Goal: Task Accomplishment & Management: Manage account settings

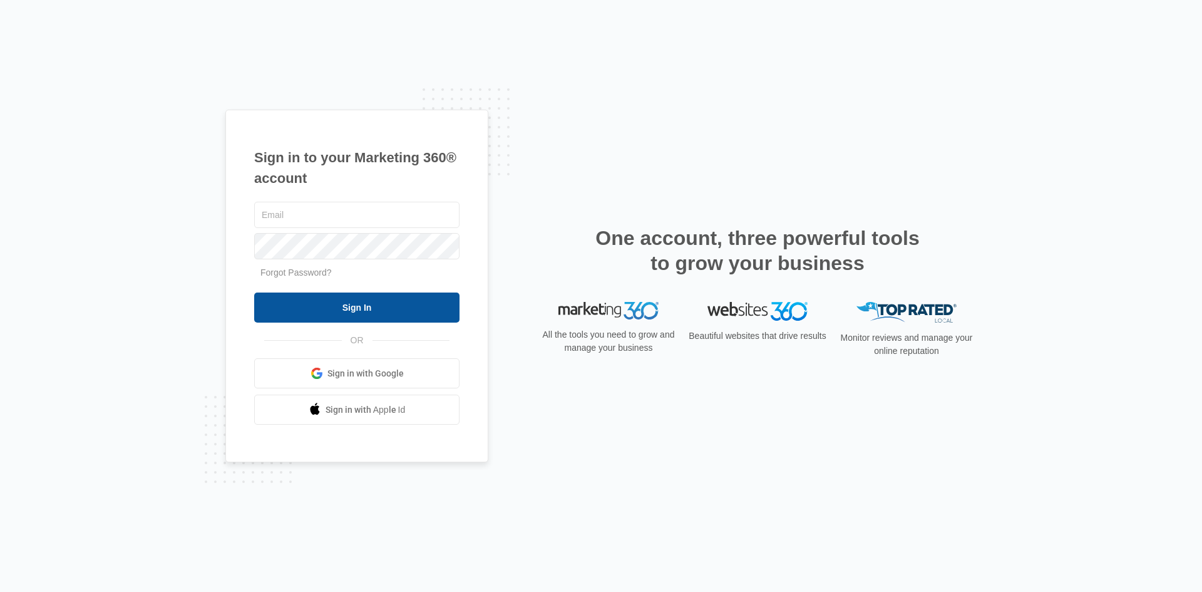
type input "[EMAIL_ADDRESS][DOMAIN_NAME]"
click at [351, 297] on input "Sign In" at bounding box center [356, 307] width 205 height 30
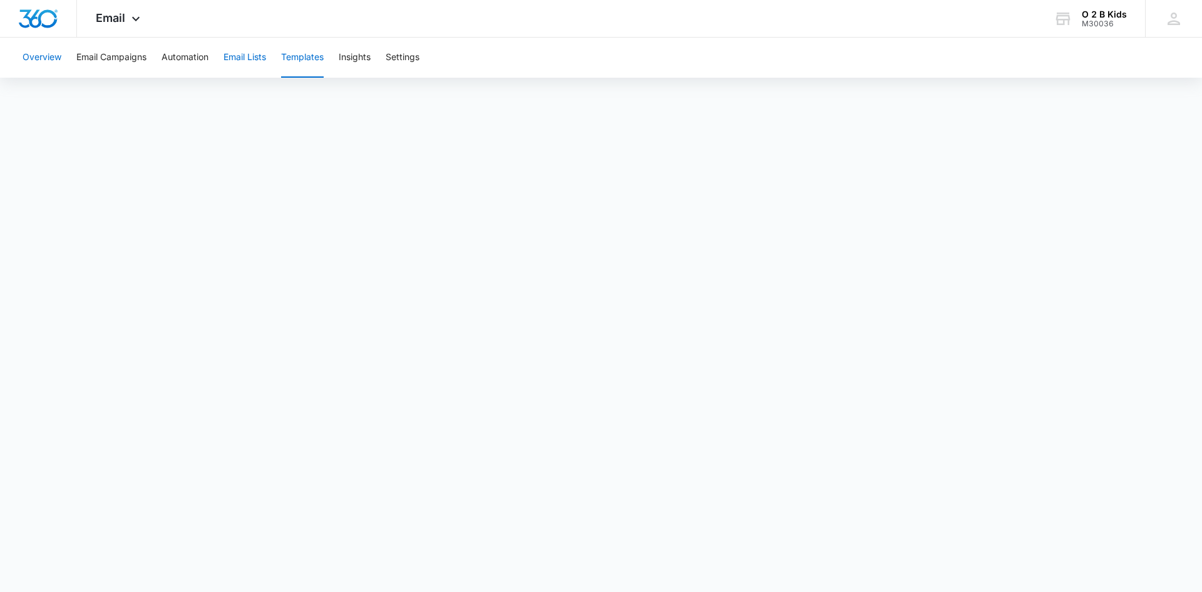
click at [242, 56] on button "Email Lists" at bounding box center [245, 58] width 43 height 40
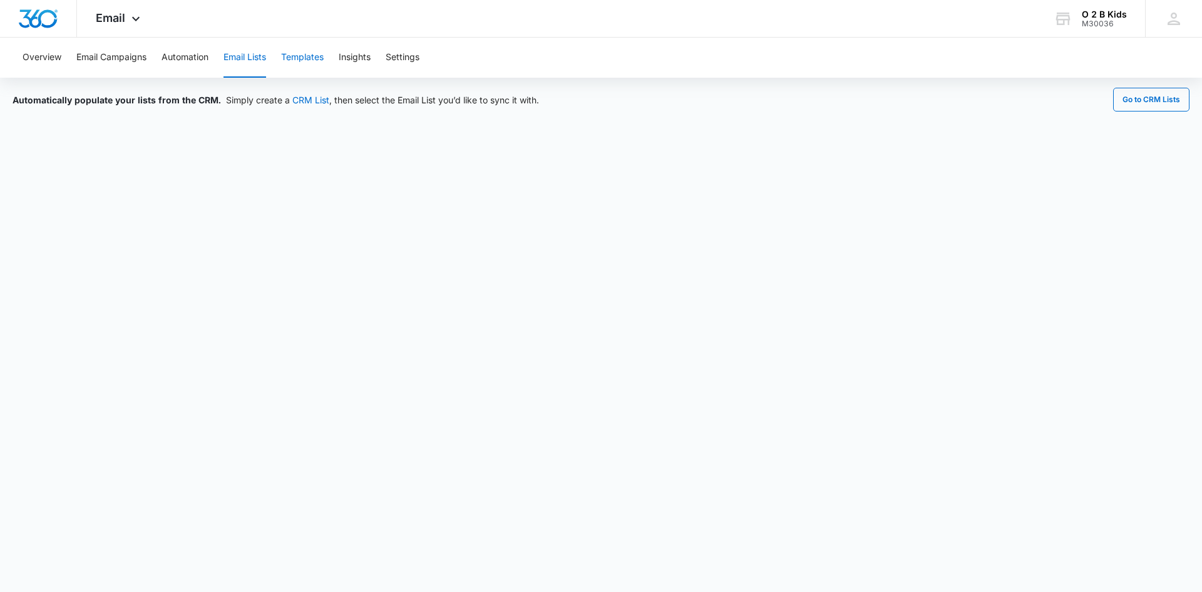
click at [292, 57] on button "Templates" at bounding box center [302, 58] width 43 height 40
